Goal: Task Accomplishment & Management: Complete application form

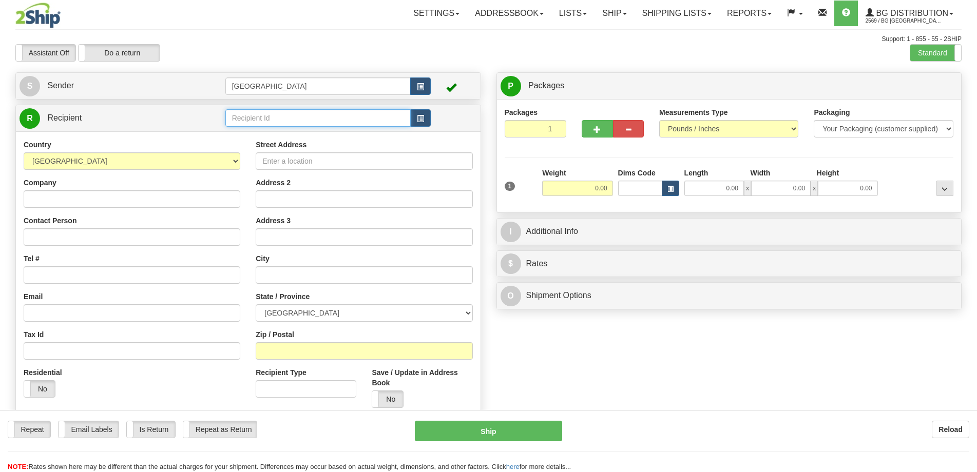
click at [269, 120] on input "text" at bounding box center [318, 117] width 186 height 17
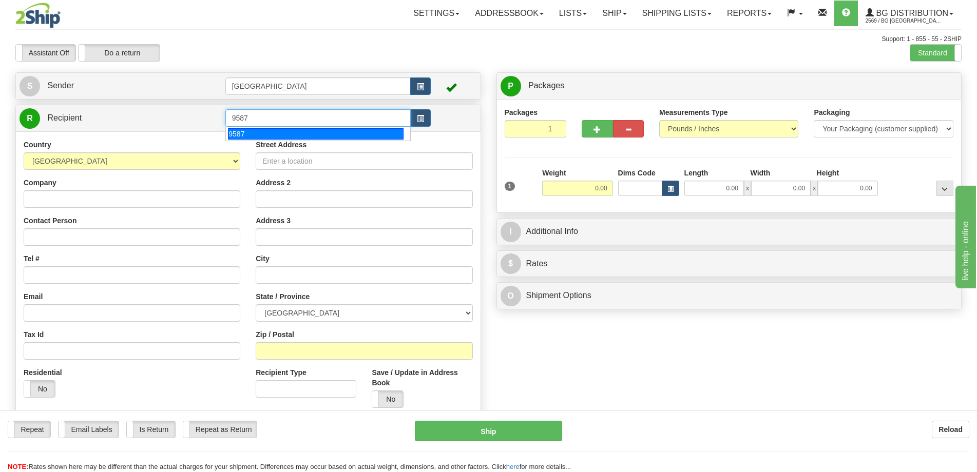
click at [290, 132] on div "9587" at bounding box center [316, 133] width 176 height 11
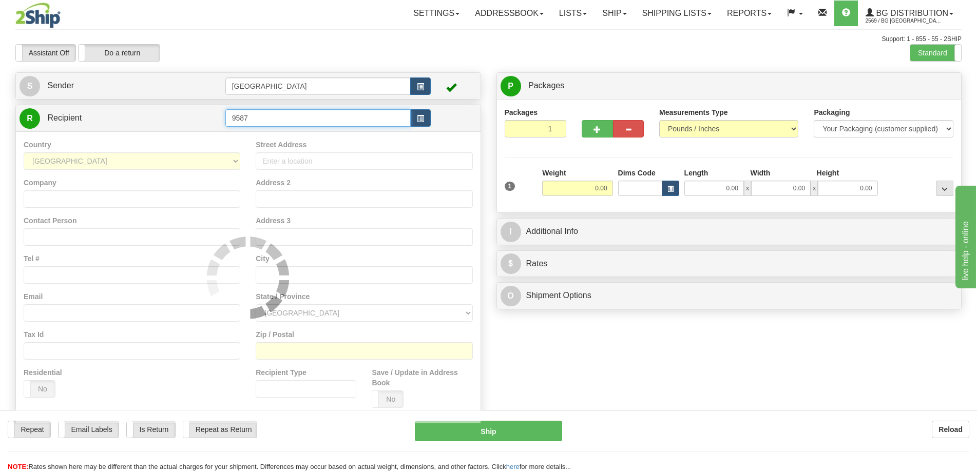
type input "9587"
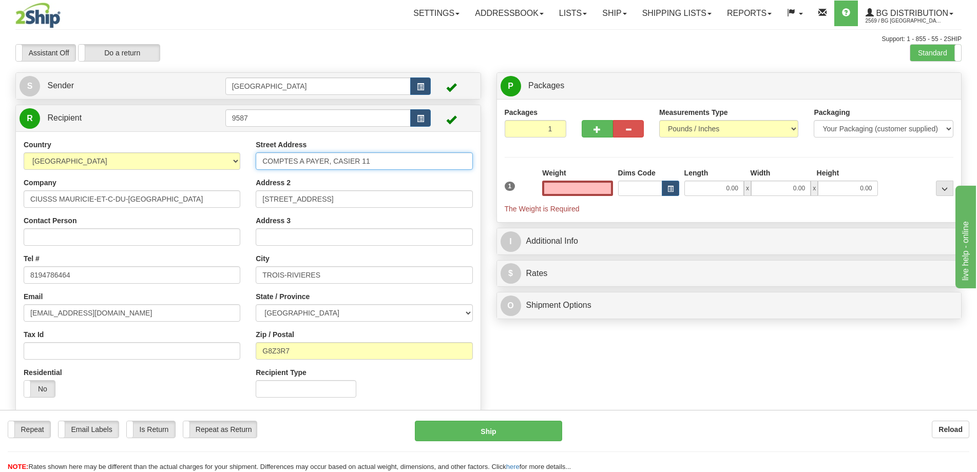
type input "0.00"
drag, startPoint x: 394, startPoint y: 157, endPoint x: 151, endPoint y: 151, distance: 243.3
click at [149, 151] on div "Country [GEOGRAPHIC_DATA] [GEOGRAPHIC_DATA] [GEOGRAPHIC_DATA] [GEOGRAPHIC_DATA]…" at bounding box center [248, 273] width 464 height 266
type input "[STREET_ADDRESS][PERSON_NAME]"
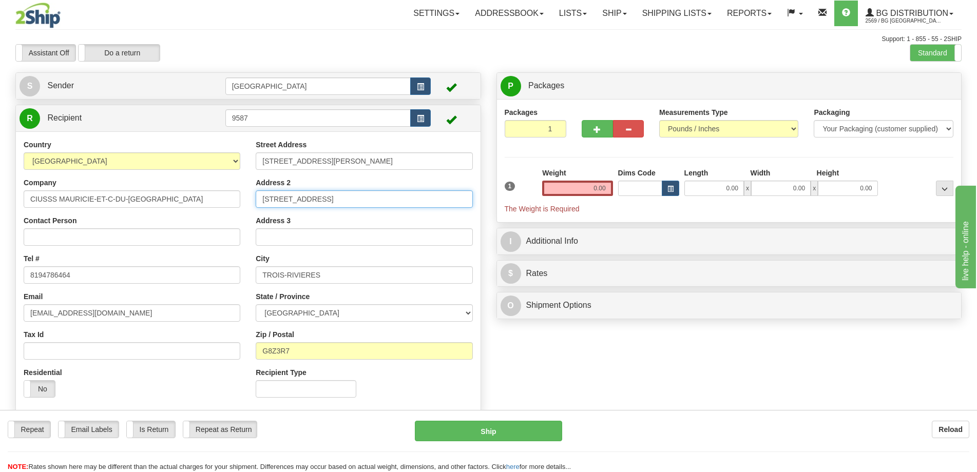
drag, startPoint x: 390, startPoint y: 201, endPoint x: 223, endPoint y: 202, distance: 166.8
click at [223, 202] on div "Country [GEOGRAPHIC_DATA] [GEOGRAPHIC_DATA] [GEOGRAPHIC_DATA] [GEOGRAPHIC_DATA]…" at bounding box center [248, 273] width 464 height 266
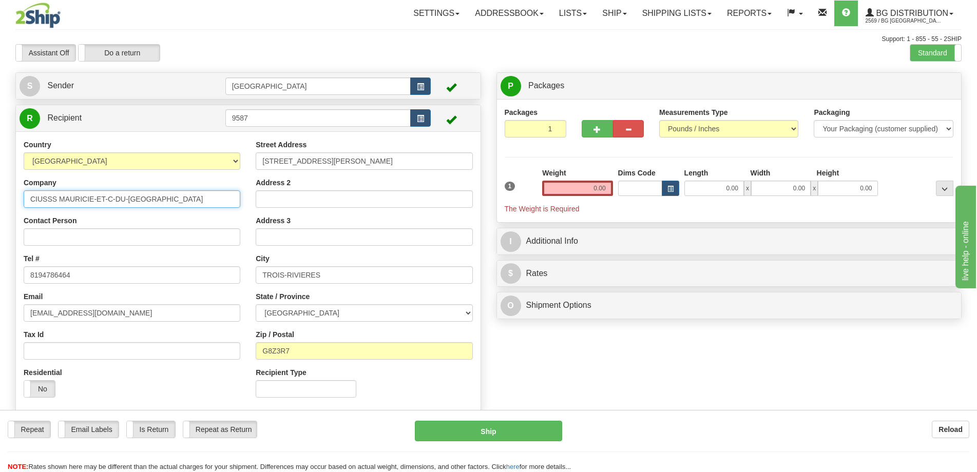
drag, startPoint x: 172, startPoint y: 201, endPoint x: 24, endPoint y: 201, distance: 147.8
click at [24, 201] on input "CIUSSS MAURICIE-ET-C-DU-[GEOGRAPHIC_DATA]" at bounding box center [132, 198] width 217 height 17
click at [115, 197] on input "Centre Multiservice de l'éarab" at bounding box center [132, 198] width 217 height 17
type input "Centre Multiservice de l'érab"
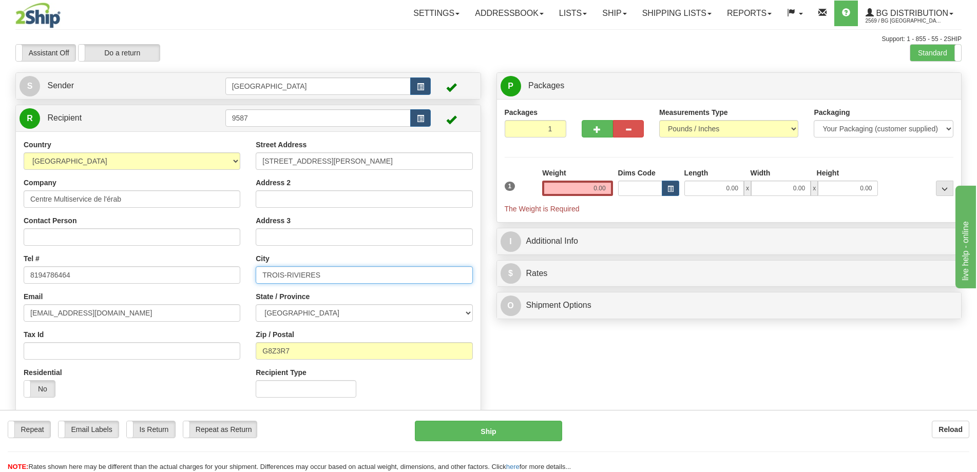
drag, startPoint x: 345, startPoint y: 272, endPoint x: 226, endPoint y: 270, distance: 119.6
click at [226, 270] on div "Country [GEOGRAPHIC_DATA] [GEOGRAPHIC_DATA] [GEOGRAPHIC_DATA] [GEOGRAPHIC_DATA]…" at bounding box center [248, 273] width 464 height 266
type input "[GEOGRAPHIC_DATA]"
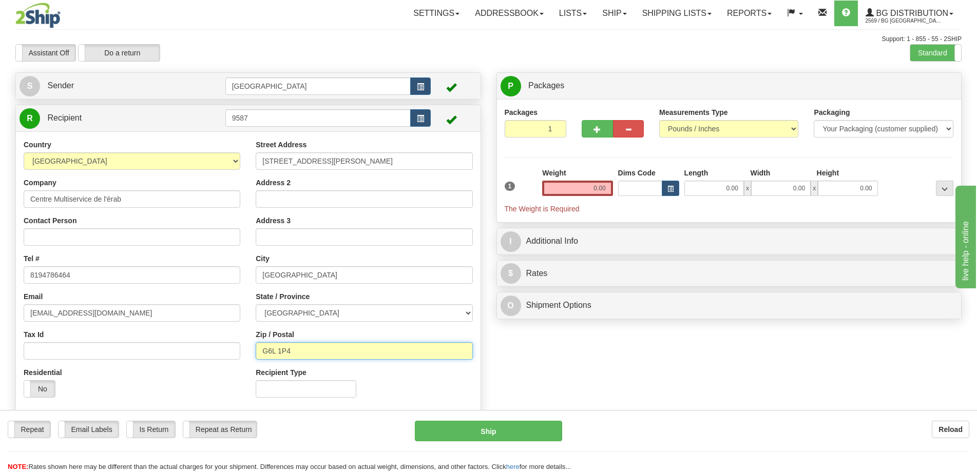
type input "G6L 1P4"
click at [703, 186] on input "0.00" at bounding box center [714, 188] width 60 height 15
type input "12.00"
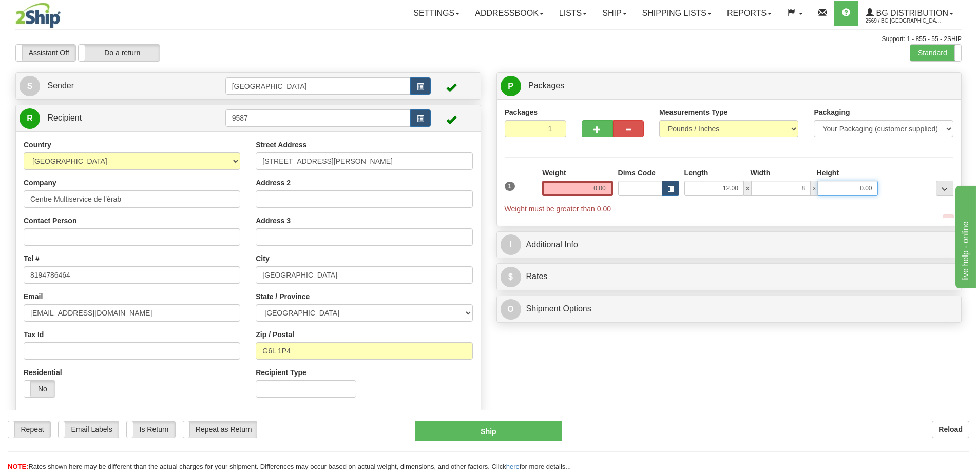
type input "8.00"
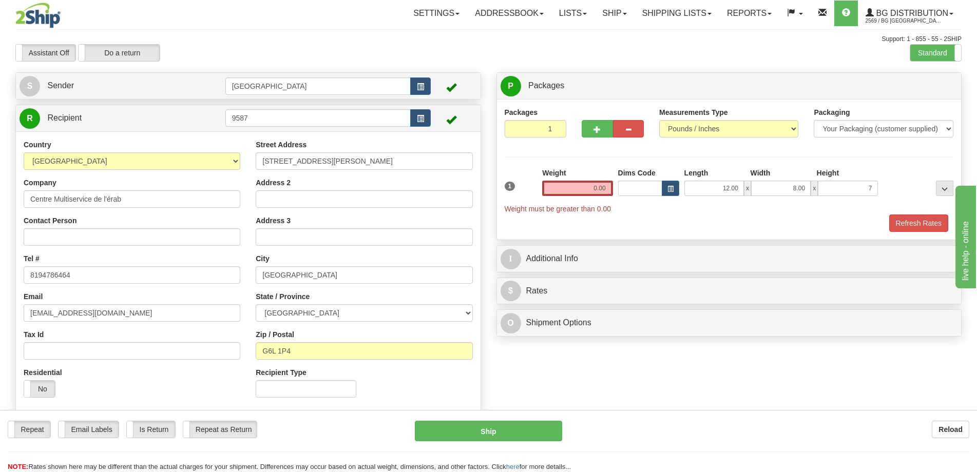
type input "7.00"
drag, startPoint x: 616, startPoint y: 188, endPoint x: 602, endPoint y: 186, distance: 14.5
click at [613, 188] on div "1 Weight 0.00 Dims Code x x" at bounding box center [729, 191] width 454 height 46
drag, startPoint x: 602, startPoint y: 186, endPoint x: 625, endPoint y: 170, distance: 28.0
click at [602, 186] on input "0.00" at bounding box center [577, 188] width 70 height 15
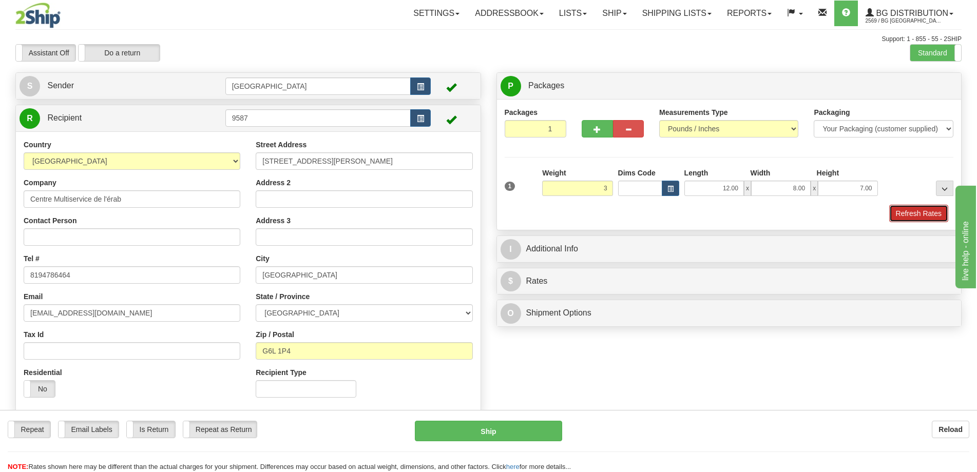
click at [902, 216] on button "Refresh Rates" at bounding box center [918, 213] width 59 height 17
type input "3.00"
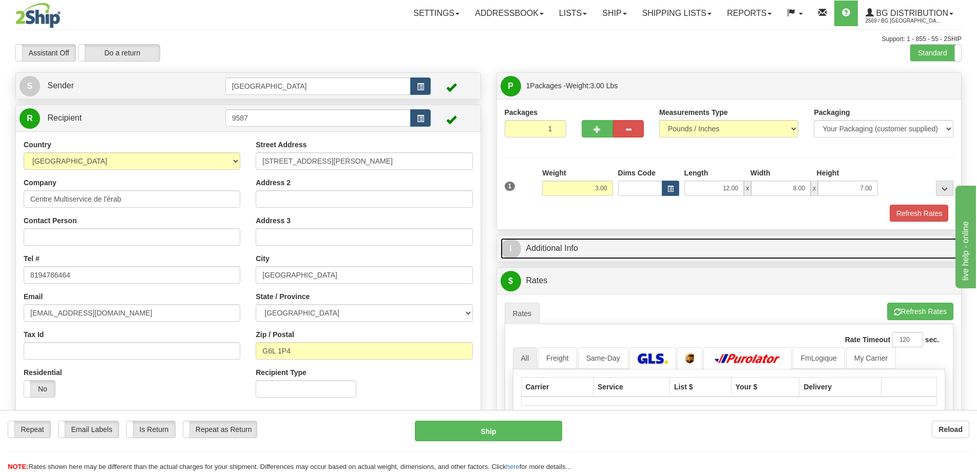
click at [870, 238] on link "I Additional Info" at bounding box center [728, 248] width 457 height 21
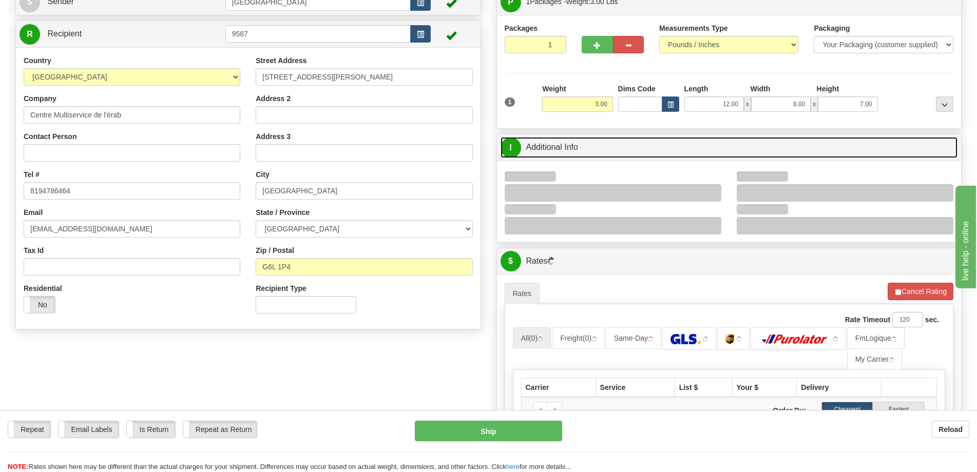
scroll to position [154, 0]
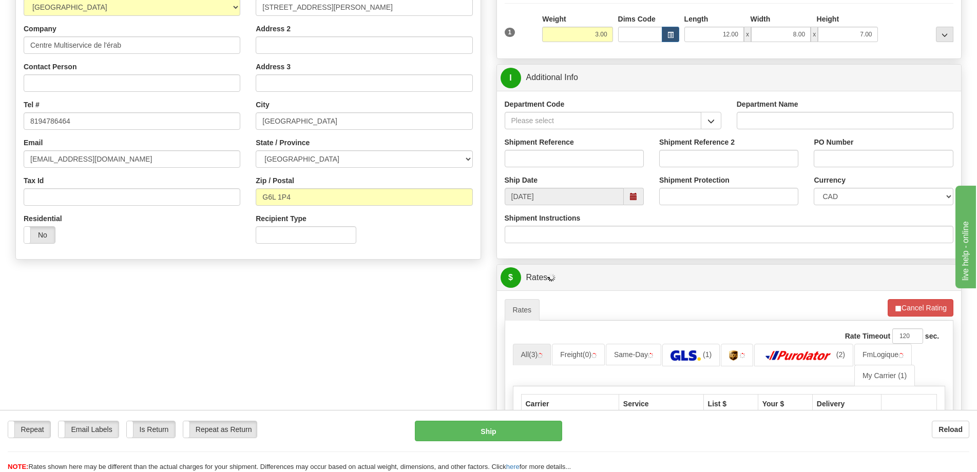
click at [722, 122] on div "Department Code" at bounding box center [613, 118] width 232 height 38
click at [713, 123] on span "button" at bounding box center [710, 121] width 7 height 7
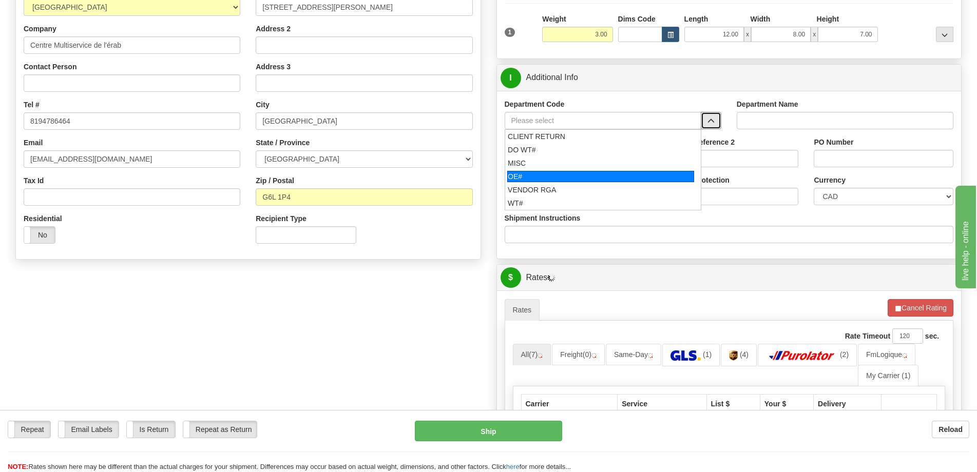
click at [569, 179] on div "OE#" at bounding box center [600, 176] width 187 height 11
type input "OE#"
type input "ORDERS"
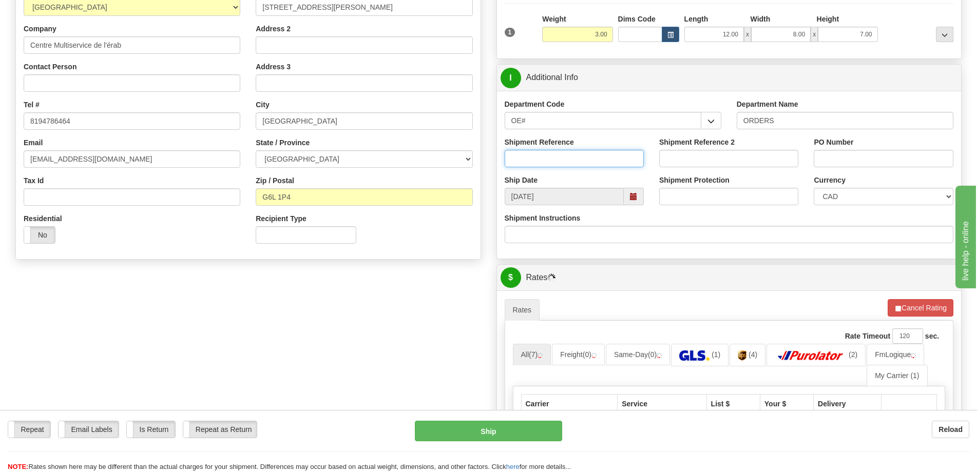
click at [574, 153] on input "Shipment Reference" at bounding box center [573, 158] width 139 height 17
type input "50323083-00"
click at [835, 159] on input "PO Number" at bounding box center [882, 158] width 139 height 17
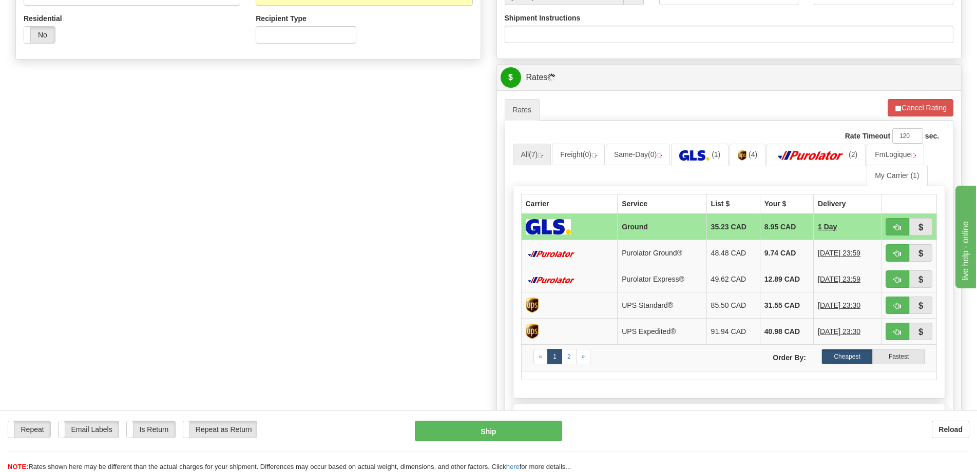
scroll to position [411, 0]
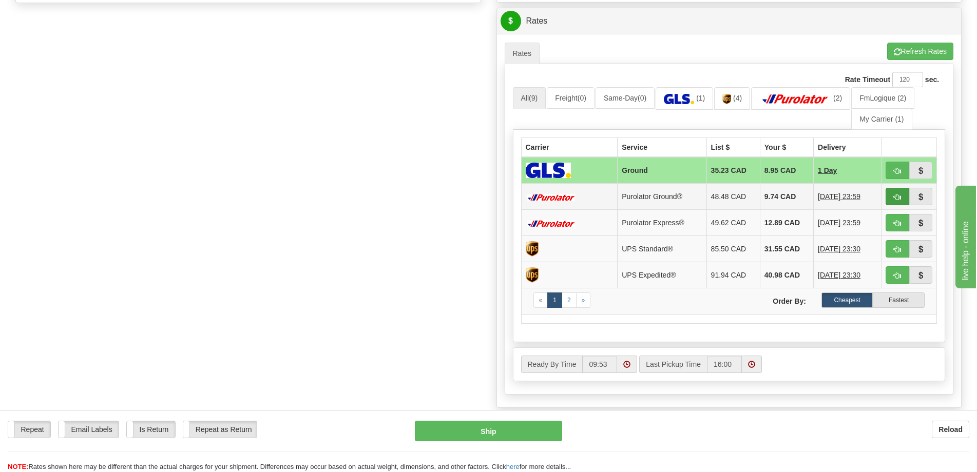
type input "."
click at [891, 192] on button "button" at bounding box center [897, 196] width 24 height 17
type input "260"
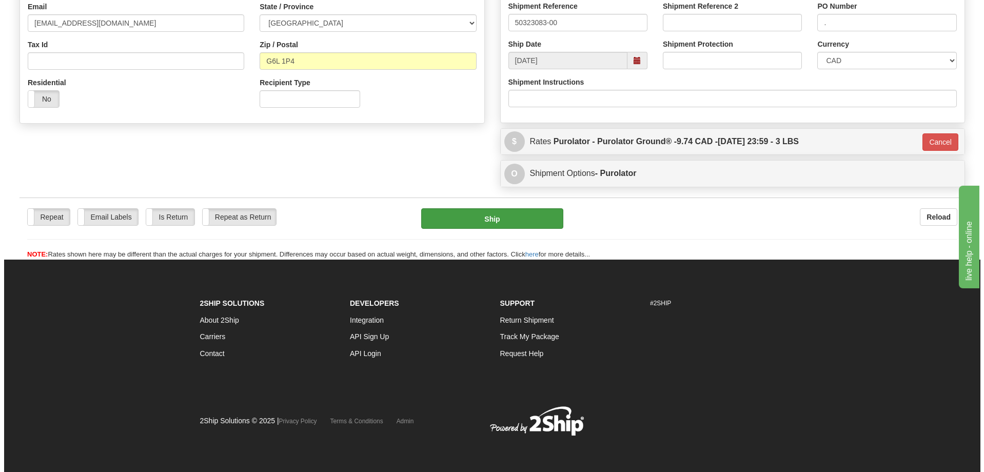
scroll to position [290, 0]
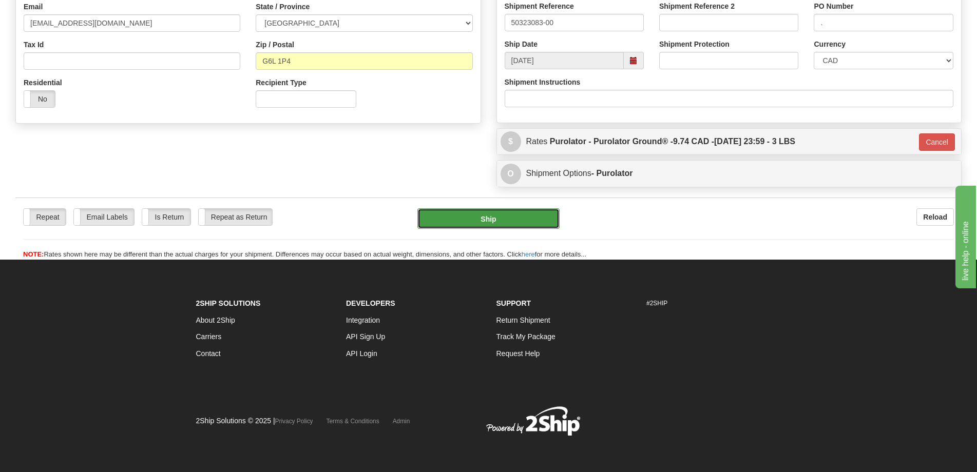
click at [476, 216] on button "Ship" at bounding box center [488, 218] width 142 height 21
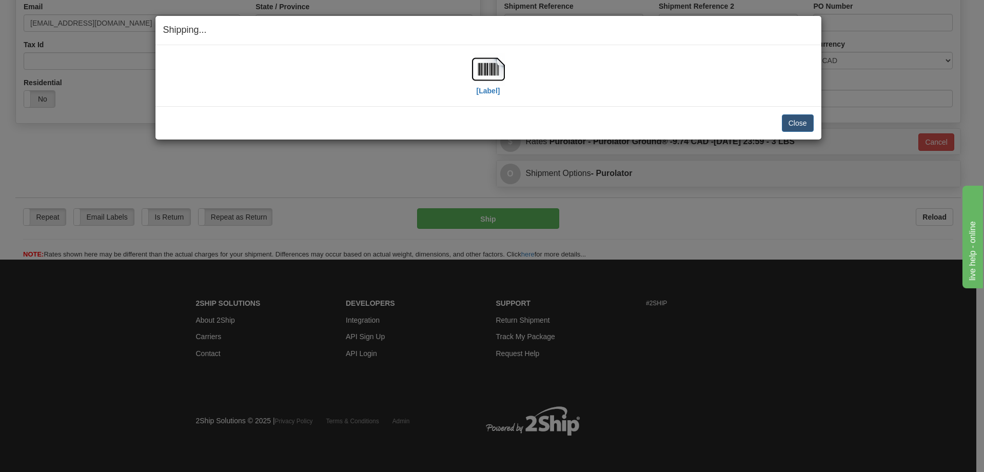
click at [470, 61] on div "[Label]" at bounding box center [488, 76] width 651 height 46
click at [470, 65] on div "[Label]" at bounding box center [488, 76] width 651 height 46
click at [502, 69] on img at bounding box center [488, 69] width 33 height 33
click at [811, 127] on button "Close" at bounding box center [798, 122] width 32 height 17
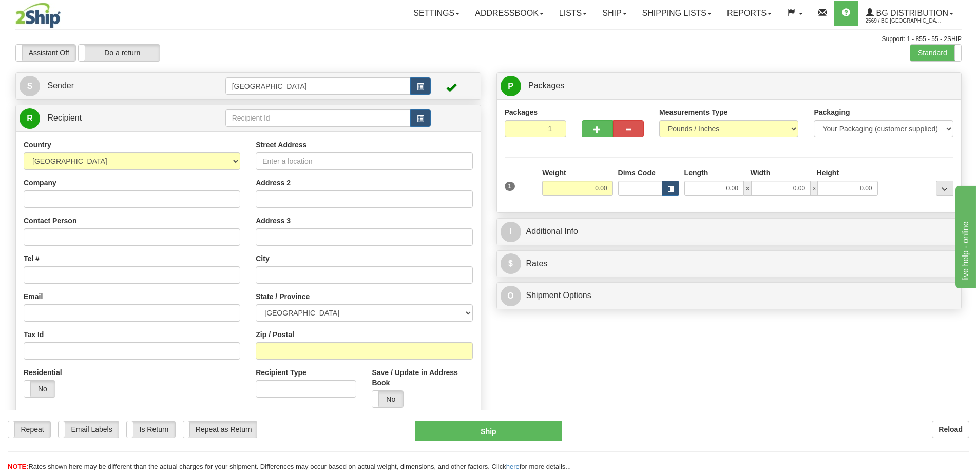
click at [245, 59] on div "Assistant On Assistant Off Do a return Do a return" at bounding box center [208, 52] width 400 height 17
click at [247, 25] on div "Settings Shipping Preferences Fields Preferences New Store Connections Addressb…" at bounding box center [571, 14] width 780 height 26
